Goal: Task Accomplishment & Management: Manage account settings

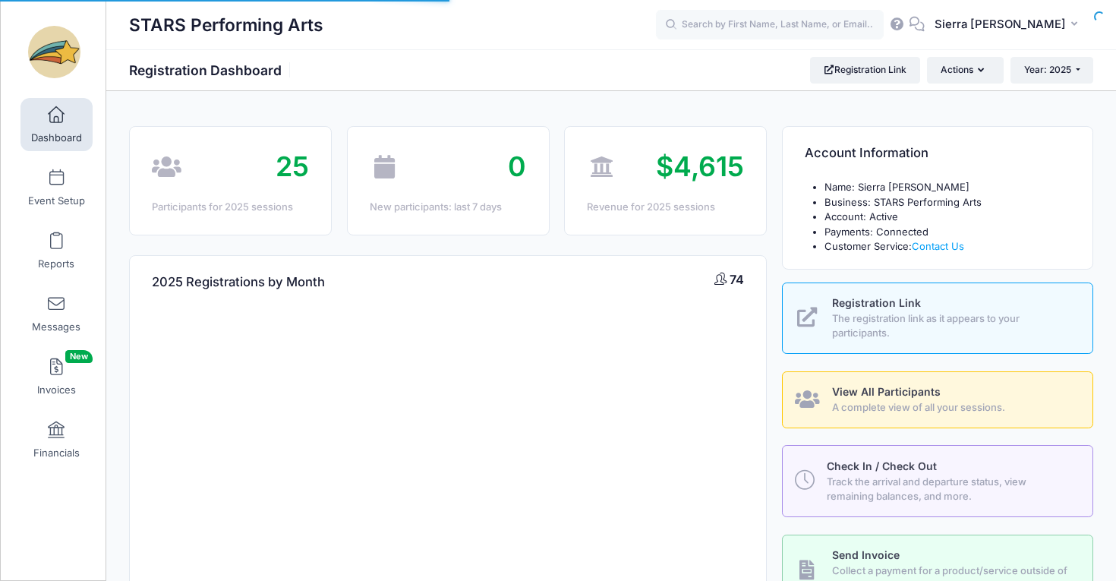
select select
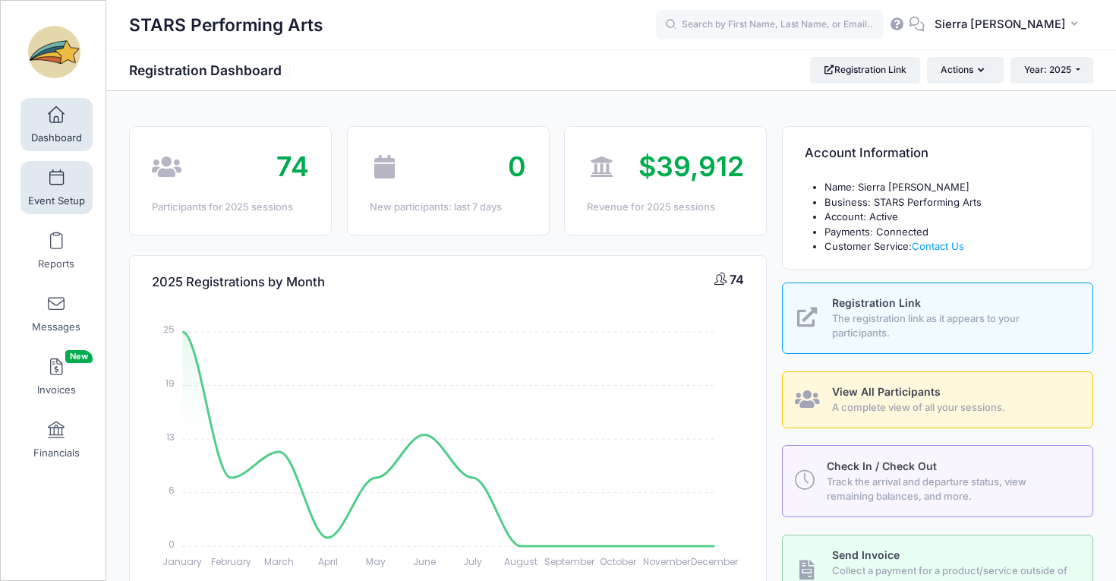
click at [57, 212] on link "Event Setup" at bounding box center [57, 187] width 72 height 53
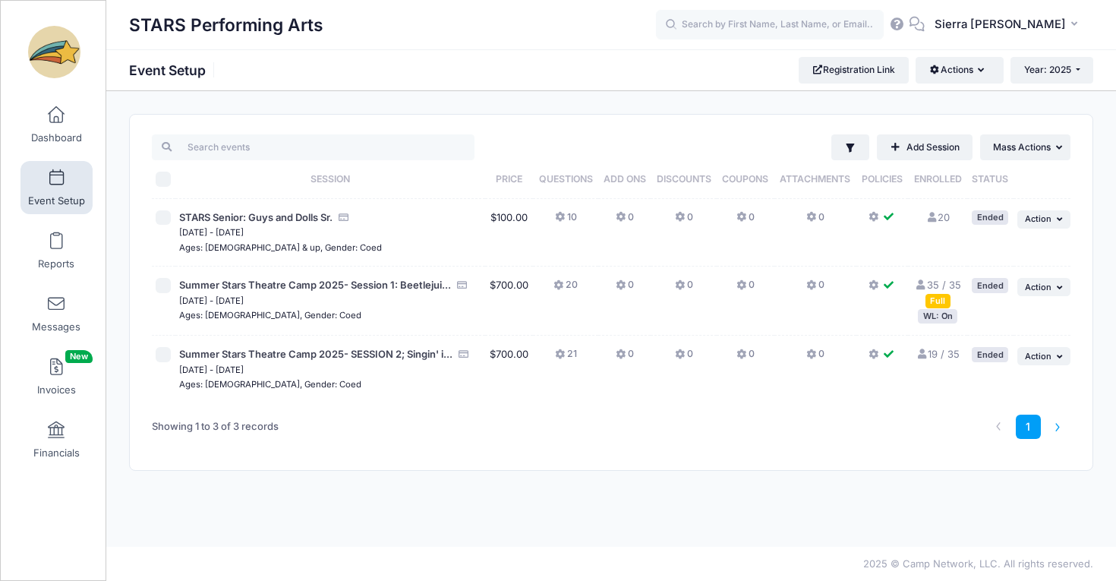
click at [1062, 427] on li at bounding box center [1058, 427] width 25 height 25
click at [1053, 58] on button "Year: 2025" at bounding box center [1052, 70] width 83 height 26
click at [1056, 101] on link "Year: 2026" at bounding box center [1060, 100] width 99 height 20
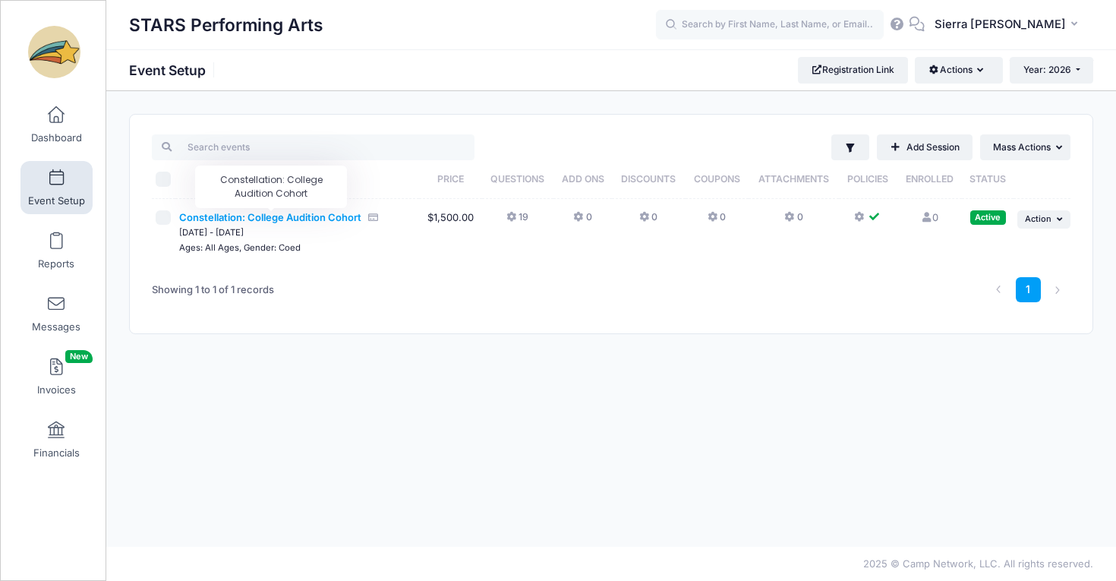
click at [276, 217] on span "Constellation: College Audition Cohort" at bounding box center [270, 217] width 182 height 12
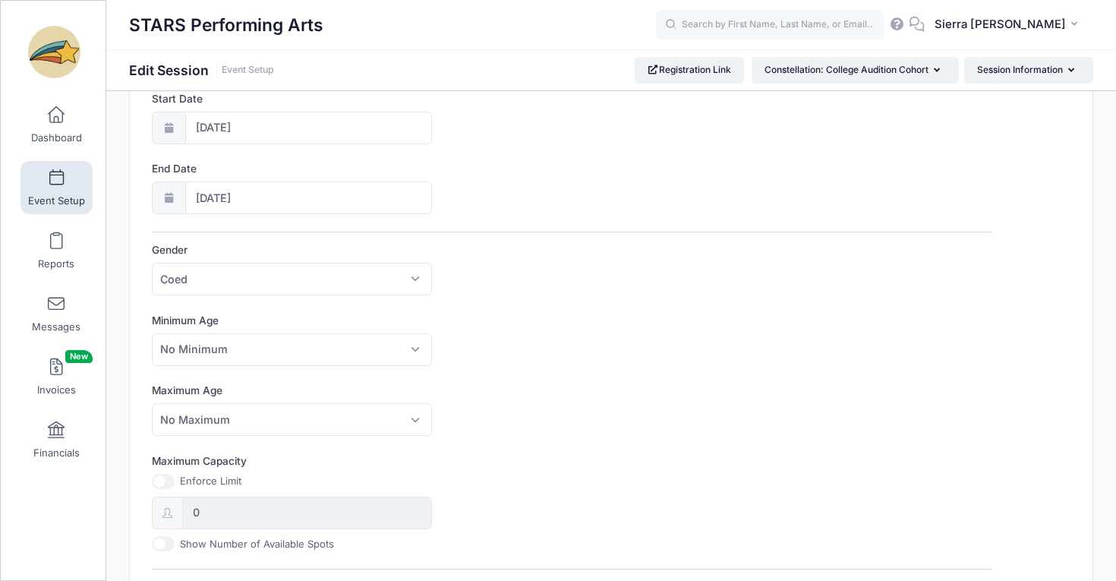
scroll to position [109, 0]
